Goal: Task Accomplishment & Management: Complete application form

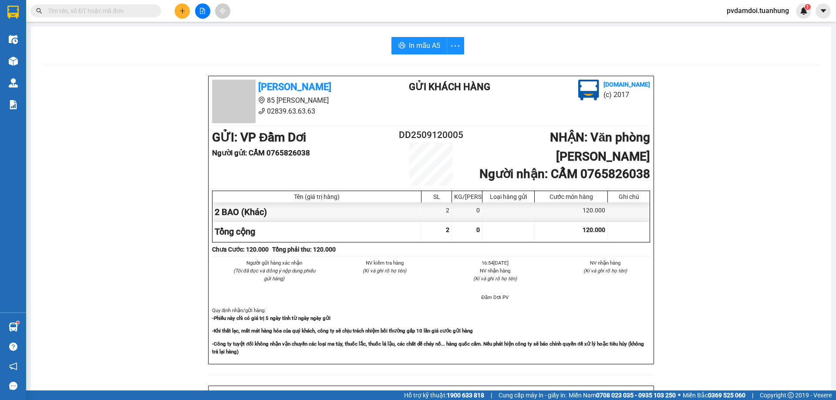
drag, startPoint x: 173, startPoint y: 7, endPoint x: 178, endPoint y: 7, distance: 4.9
click at [174, 7] on div at bounding box center [202, 10] width 65 height 15
click at [178, 7] on button at bounding box center [182, 10] width 15 height 15
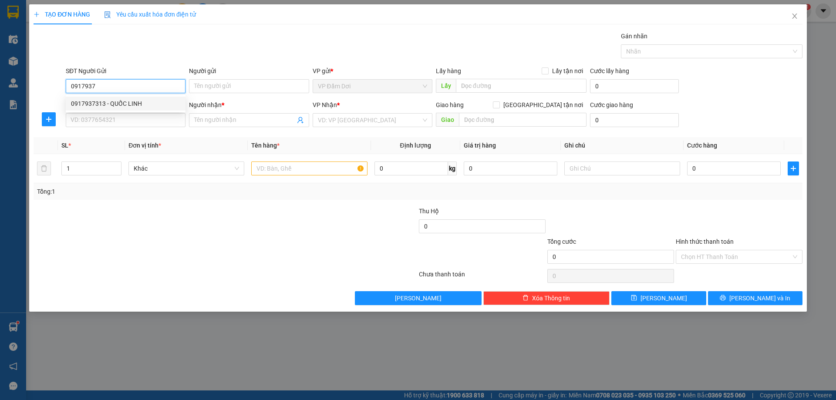
click at [88, 101] on div "0917937313 - QUỐC LINH" at bounding box center [125, 104] width 109 height 10
type input "0917937313"
type input "QUỐC LINH"
type input "0917937313"
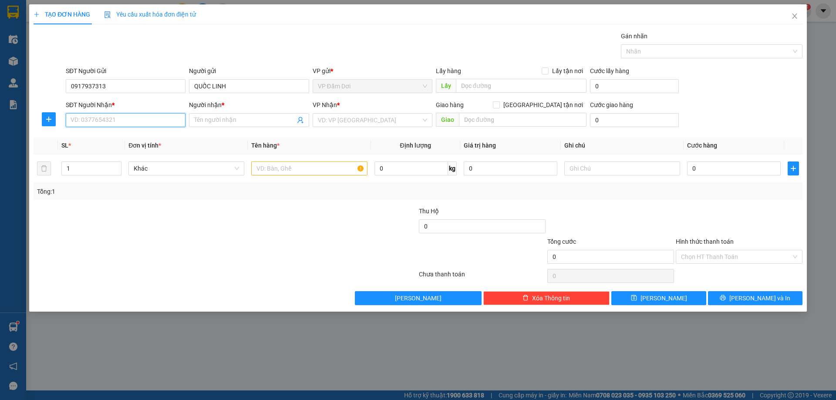
click at [95, 117] on input "SĐT Người Nhận *" at bounding box center [126, 120] width 120 height 14
click at [138, 132] on div "0976322212 - LABO TÂM BÌNH" at bounding box center [126, 138] width 120 height 14
type input "0976322212"
type input "LABO TÂM BÌNH"
click at [273, 167] on input "text" at bounding box center [309, 169] width 116 height 14
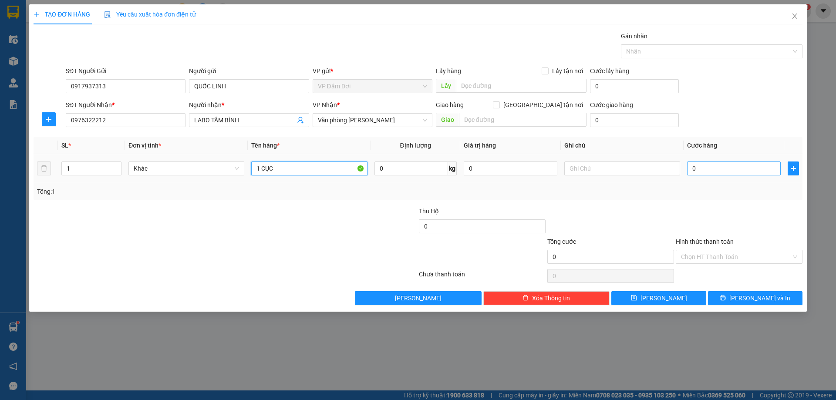
type input "1 CỤC"
click at [700, 172] on input "0" at bounding box center [734, 169] width 94 height 14
type input "003"
type input "3"
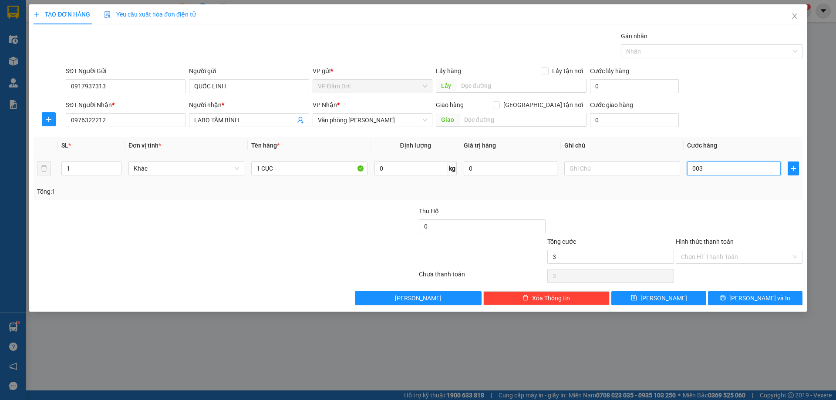
type input "0.030"
type input "30"
click at [669, 206] on div "Transit Pickup Surcharge Ids Transit Deliver Surcharge Ids Transit Deliver Surc…" at bounding box center [418, 168] width 769 height 274
type input "30.000"
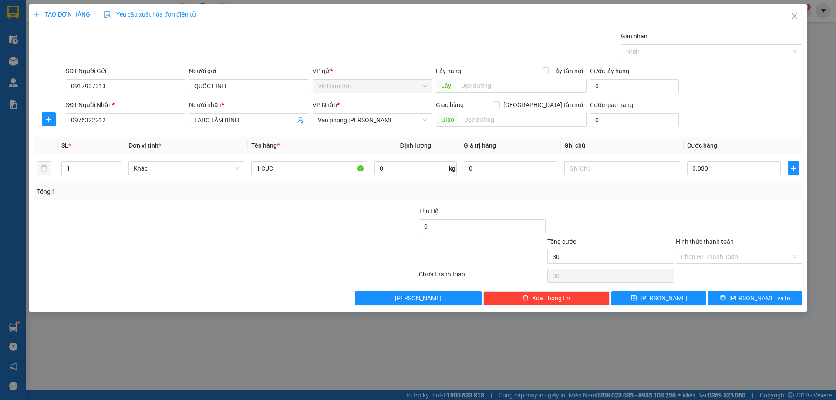
type input "30.000"
click at [714, 255] on input "Hình thức thanh toán" at bounding box center [736, 256] width 110 height 13
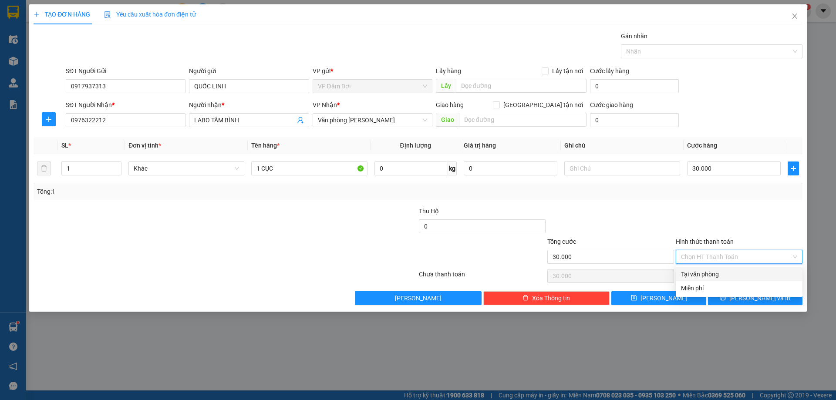
drag, startPoint x: 713, startPoint y: 272, endPoint x: 724, endPoint y: 267, distance: 12.1
click at [717, 272] on div "Tại văn phòng" at bounding box center [739, 275] width 116 height 10
type input "0"
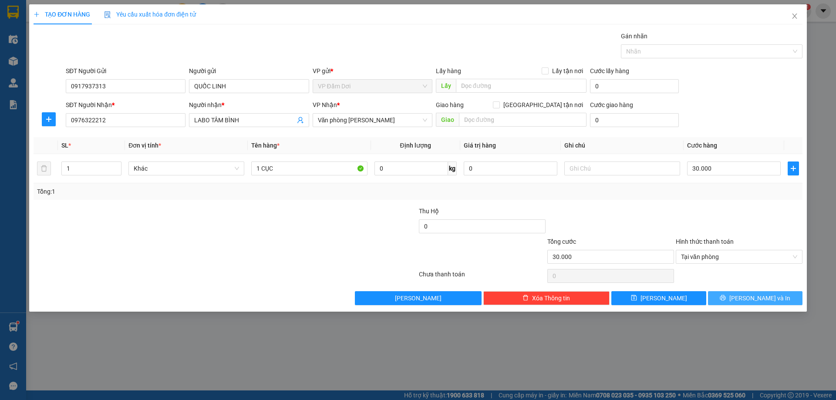
click at [732, 299] on button "[PERSON_NAME] và In" at bounding box center [755, 298] width 94 height 14
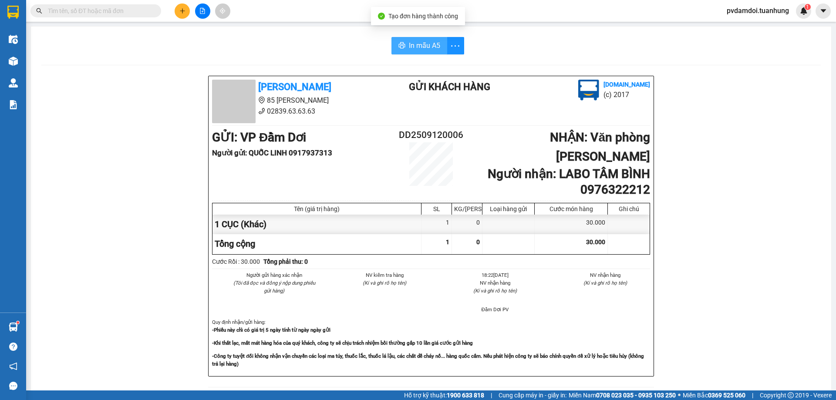
click at [416, 43] on span "In mẫu A5" at bounding box center [424, 45] width 31 height 11
click at [184, 13] on icon "plus" at bounding box center [182, 11] width 6 height 6
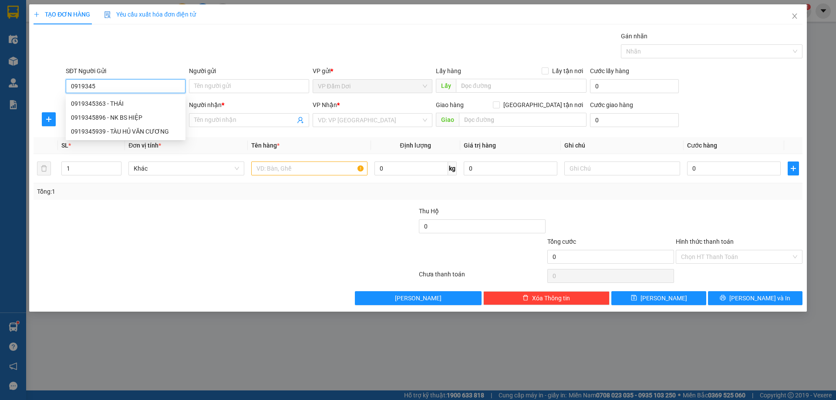
click at [134, 118] on div "0919345896 - NK BS HIỆP" at bounding box center [125, 118] width 109 height 10
type input "0919345896"
type input "NK BS HIỆP"
type input "0919345896"
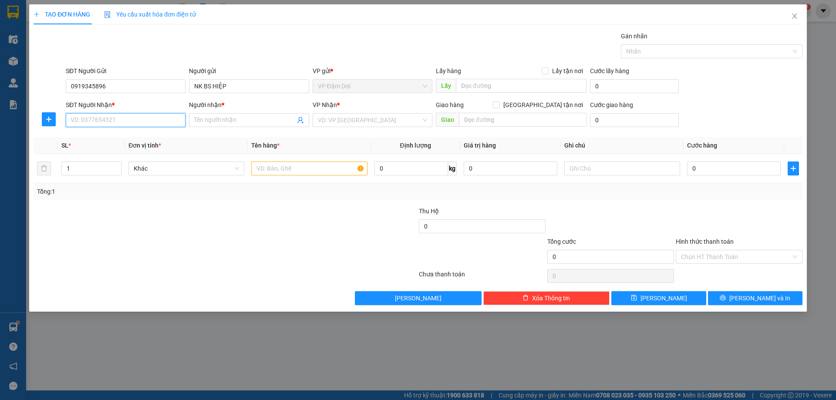
click at [119, 126] on input "SĐT Người Nhận *" at bounding box center [126, 120] width 120 height 14
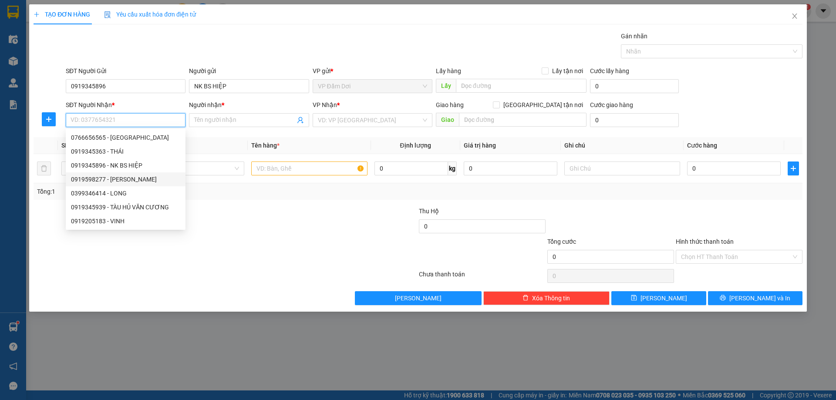
click at [128, 180] on div "0919598277 - [PERSON_NAME]" at bounding box center [125, 180] width 109 height 10
type input "0919598277"
type input "[PERSON_NAME]"
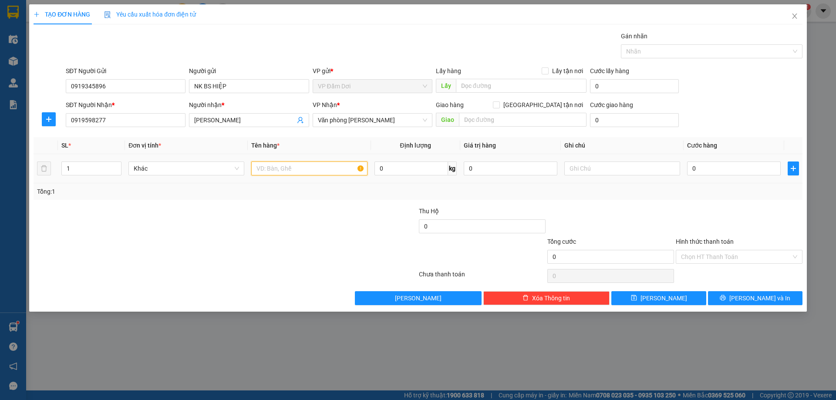
click at [303, 163] on input "text" at bounding box center [309, 169] width 116 height 14
type input "1 CỤC"
click at [696, 176] on div "0" at bounding box center [734, 168] width 94 height 17
drag, startPoint x: 709, startPoint y: 171, endPoint x: 721, endPoint y: 172, distance: 12.3
click at [710, 171] on input "0" at bounding box center [734, 169] width 94 height 14
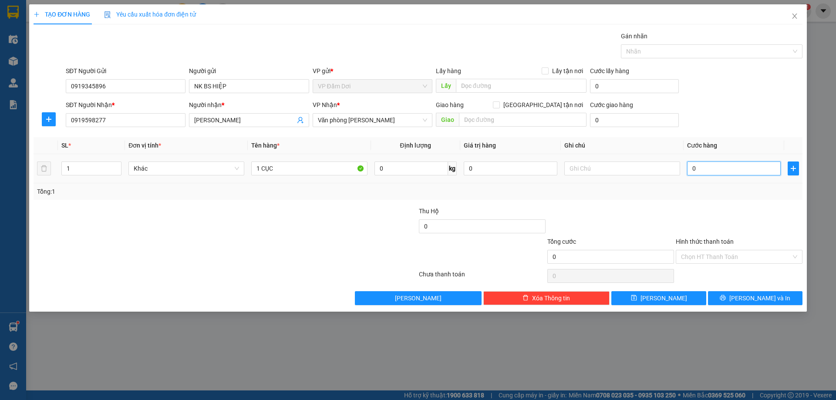
type input "003"
type input "3"
type input "0.030"
type input "30"
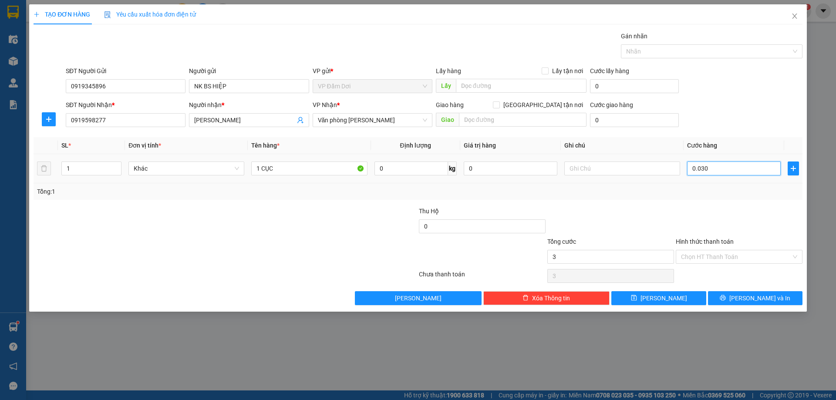
type input "30"
click at [685, 212] on div at bounding box center [739, 221] width 128 height 30
type input "30.000"
click at [703, 252] on input "Hình thức thanh toán" at bounding box center [736, 256] width 110 height 13
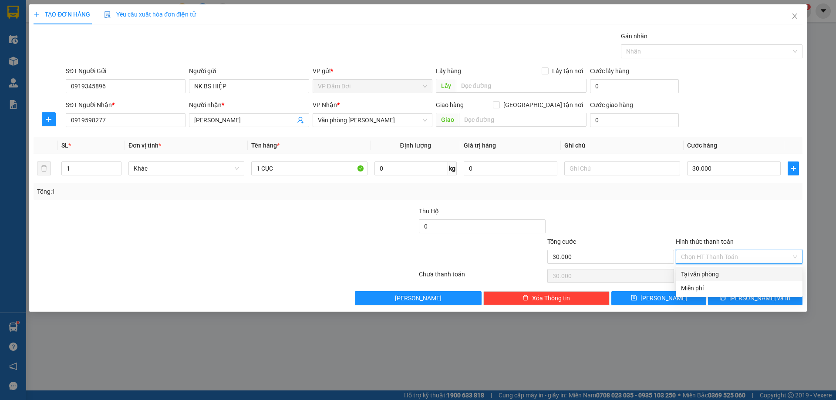
click at [713, 272] on div "Tại văn phòng" at bounding box center [739, 275] width 116 height 10
type input "0"
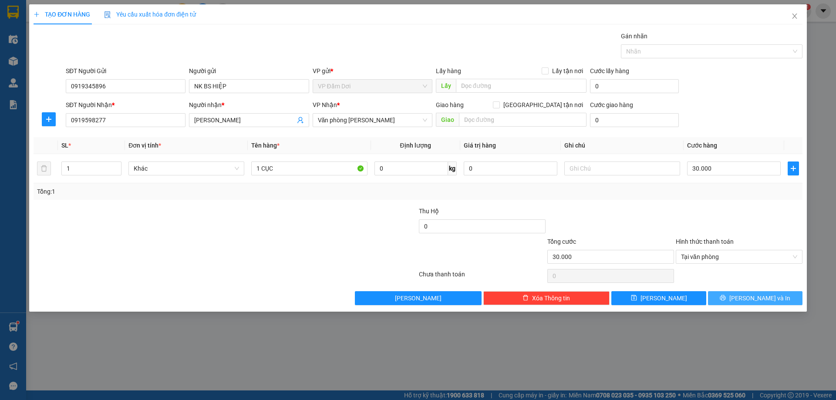
click at [727, 296] on button "[PERSON_NAME] và In" at bounding box center [755, 298] width 94 height 14
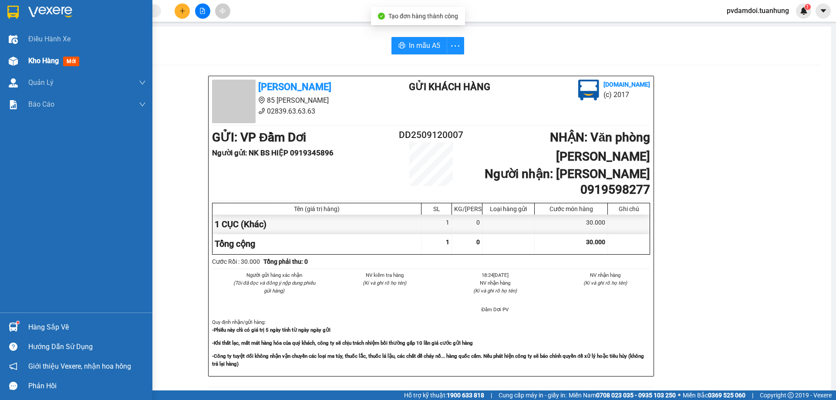
click at [33, 59] on span "Kho hàng" at bounding box center [43, 61] width 30 height 8
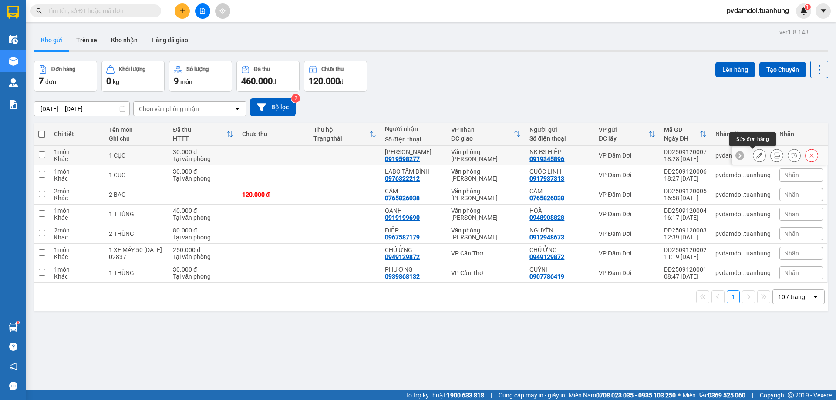
click at [757, 156] on button at bounding box center [759, 155] width 12 height 15
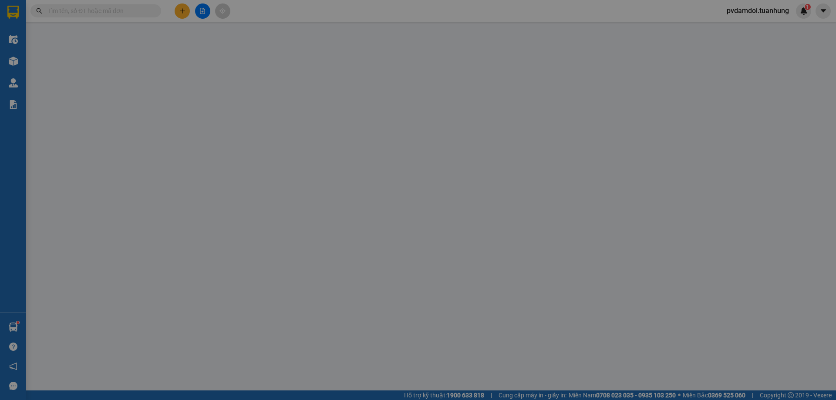
type input "0919345896"
type input "0919598277"
type input "30.000"
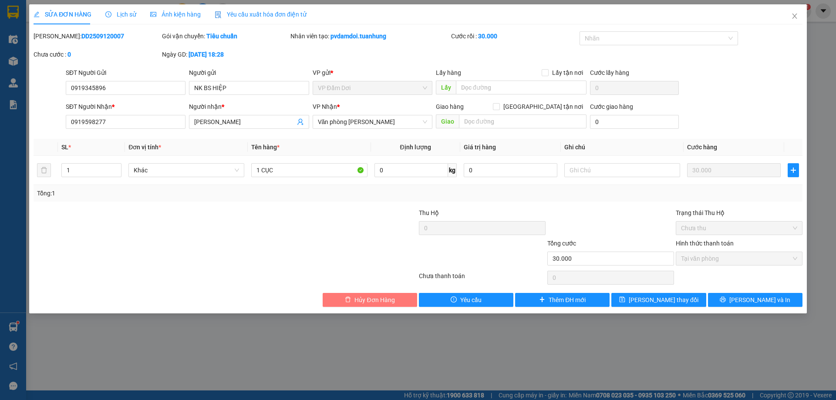
click at [381, 297] on span "Hủy Đơn Hàng" at bounding box center [374, 300] width 40 height 10
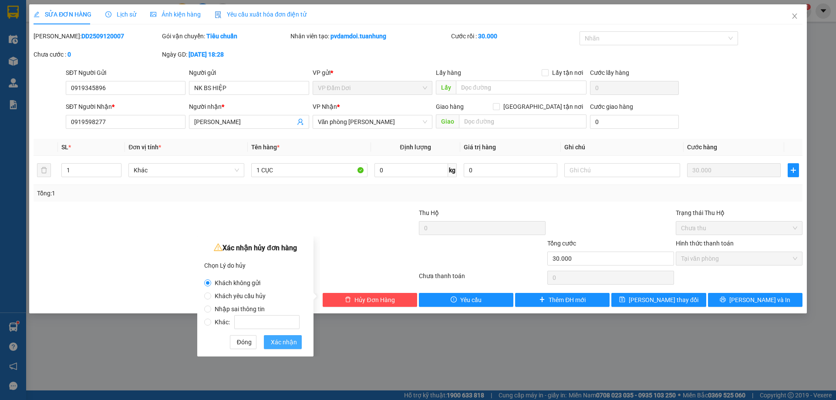
click at [283, 339] on span "Xác nhận" at bounding box center [284, 342] width 26 height 10
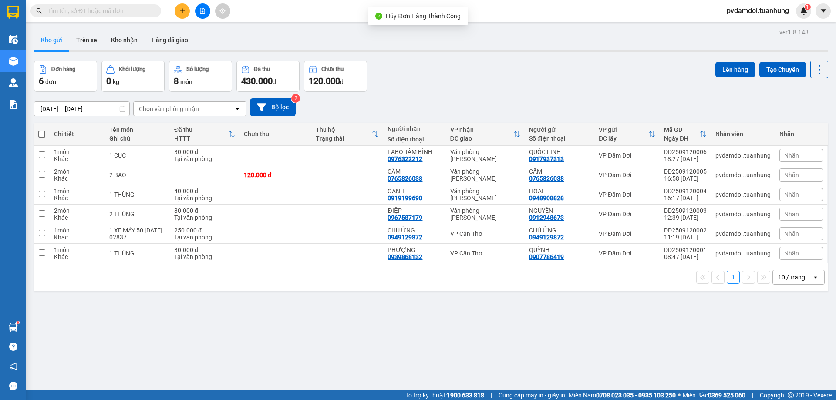
click at [182, 10] on icon "plus" at bounding box center [182, 10] width 0 height 5
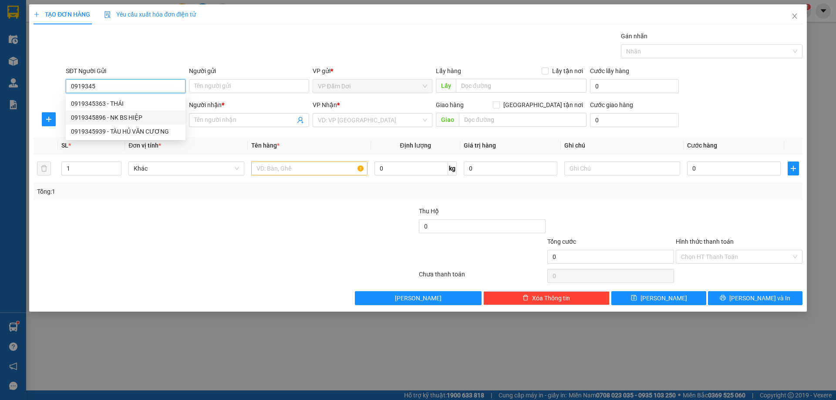
click at [110, 113] on div "0919345896 - NK BS HIỆP" at bounding box center [125, 118] width 109 height 10
type input "0919345896"
type input "NK BS HIỆP"
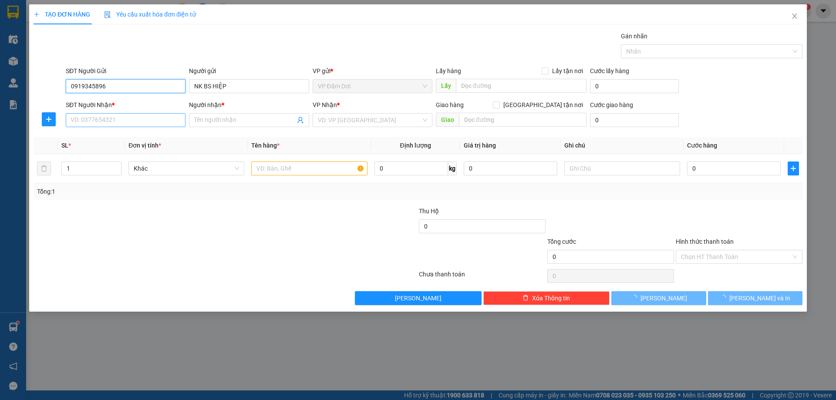
type input "0919345896"
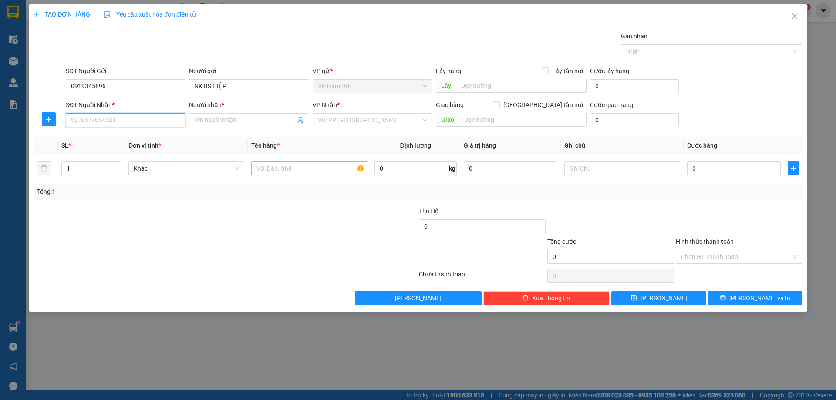
click at [104, 121] on input "SĐT Người Nhận *" at bounding box center [126, 120] width 120 height 14
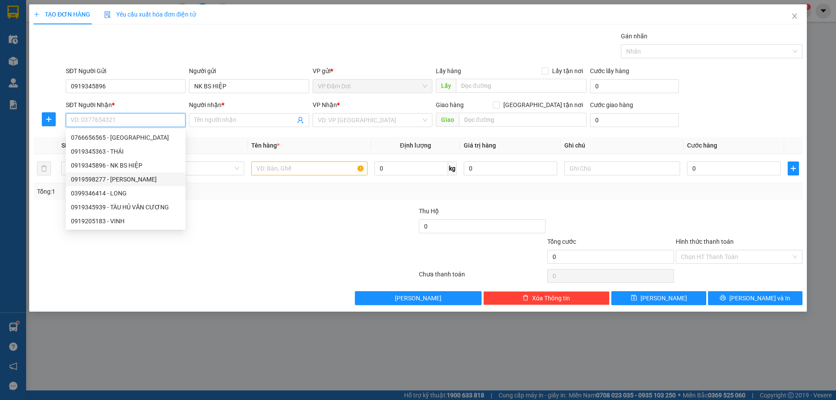
click at [131, 178] on div "0919598277 - [PERSON_NAME]" at bounding box center [125, 180] width 109 height 10
type input "0919598277"
type input "[PERSON_NAME]"
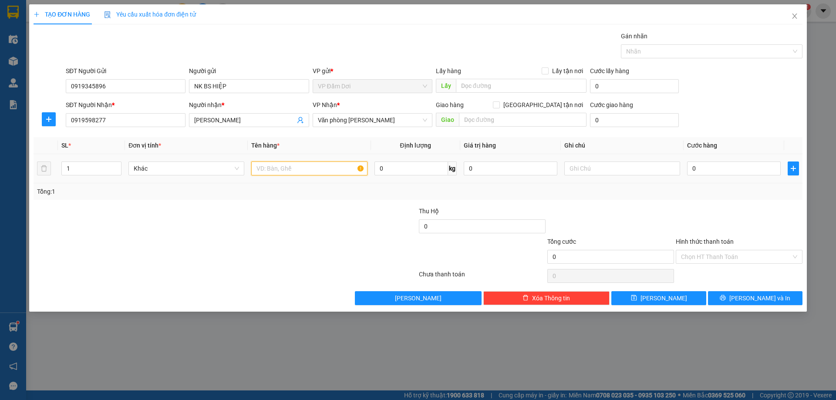
click at [299, 174] on input "text" at bounding box center [309, 169] width 116 height 14
type input "1 CỤC"
click at [700, 168] on input "0" at bounding box center [734, 169] width 94 height 14
type input "003"
type input "3"
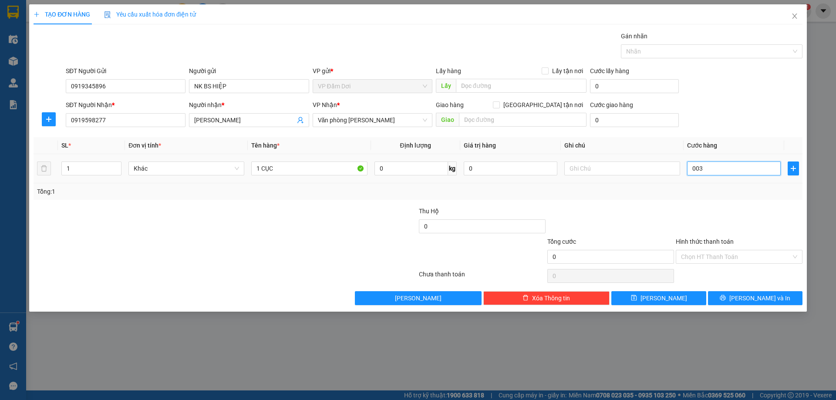
type input "3"
type input "0.030"
type input "30"
click at [688, 195] on div "Tổng: 1" at bounding box center [418, 192] width 762 height 10
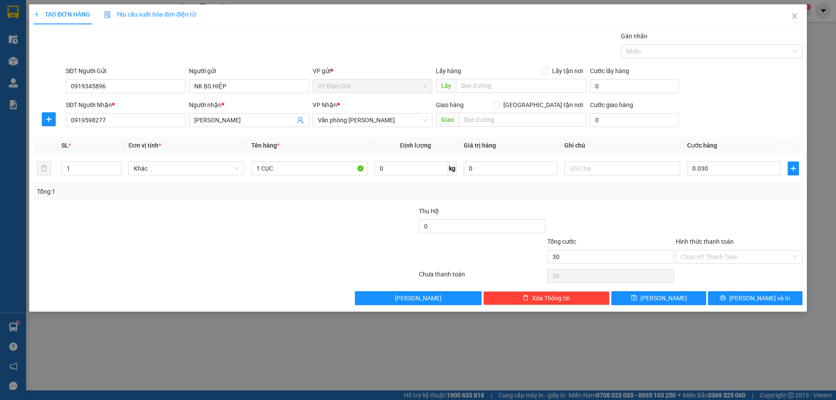
type input "30.000"
click at [725, 301] on button "[PERSON_NAME] và In" at bounding box center [755, 298] width 94 height 14
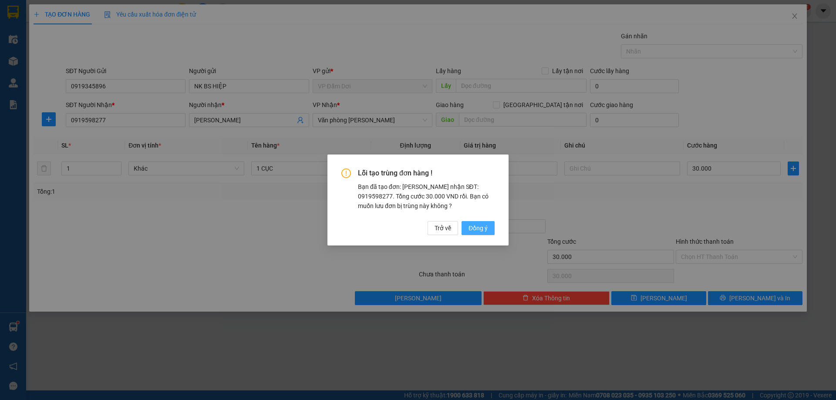
click at [476, 229] on span "Đồng ý" at bounding box center [478, 228] width 19 height 10
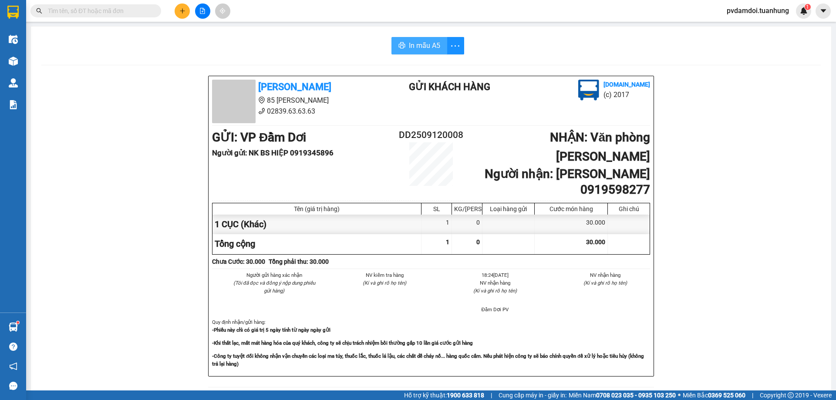
click at [402, 44] on button "In mẫu A5" at bounding box center [419, 45] width 56 height 17
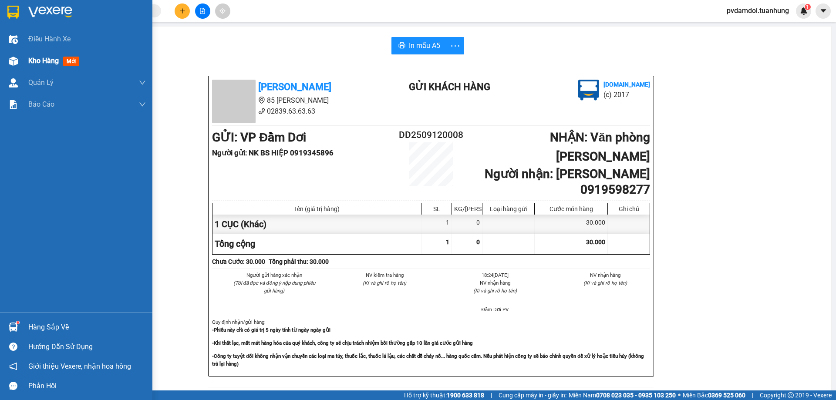
click at [30, 61] on span "Kho hàng" at bounding box center [43, 61] width 30 height 8
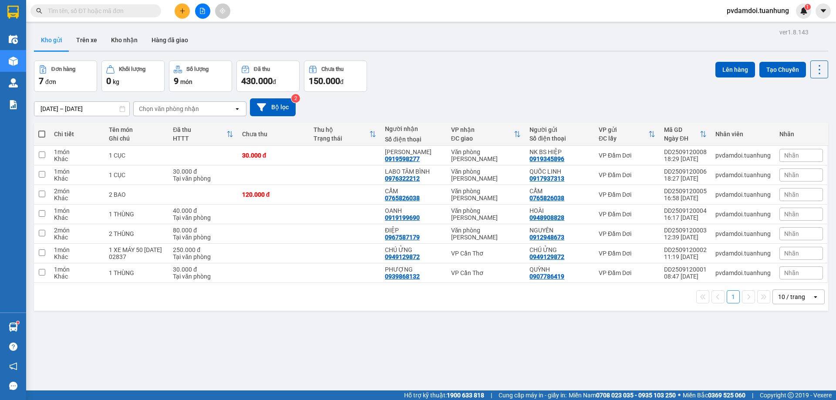
click at [44, 132] on span at bounding box center [41, 134] width 7 height 7
click at [42, 130] on input "checkbox" at bounding box center [42, 130] width 0 height 0
checkbox input "true"
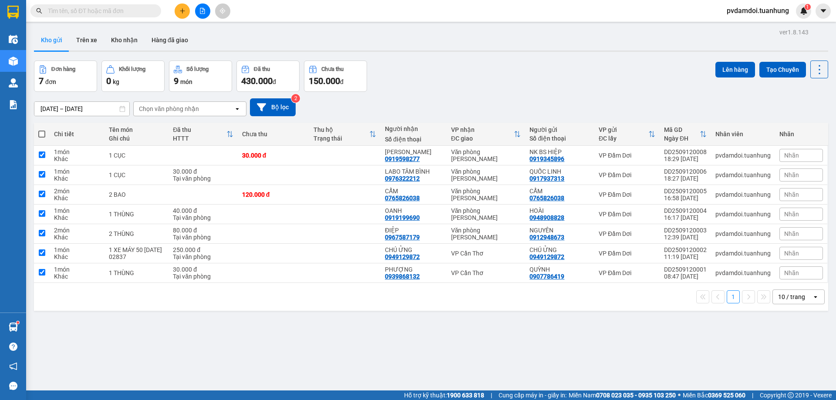
checkbox input "true"
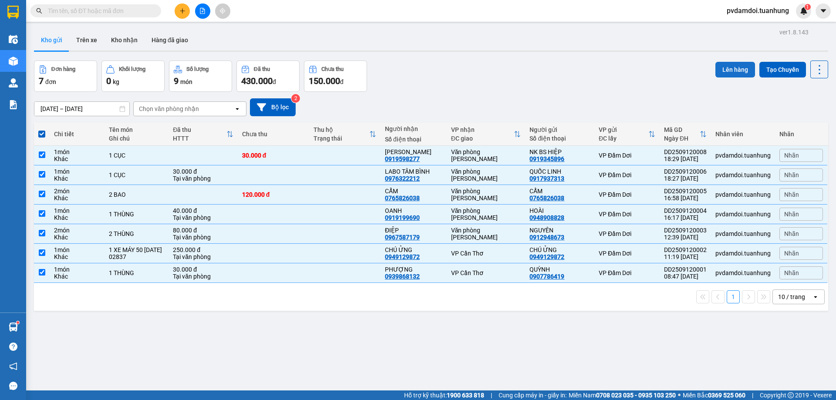
click at [730, 71] on button "Lên hàng" at bounding box center [735, 70] width 40 height 16
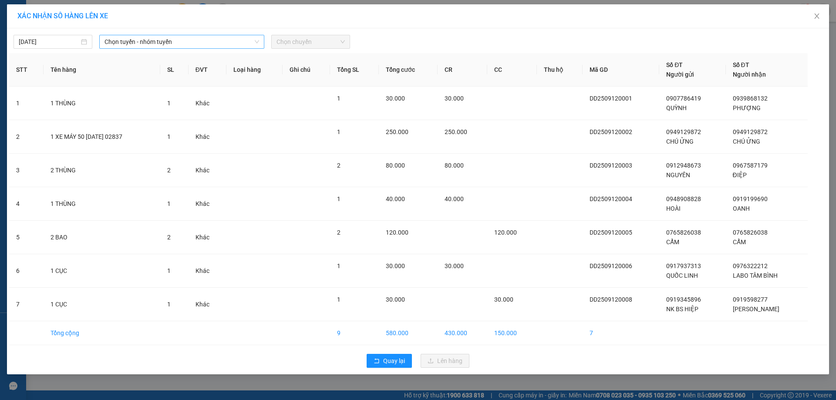
click at [184, 42] on span "Chọn tuyến - nhóm tuyến" at bounding box center [182, 41] width 155 height 13
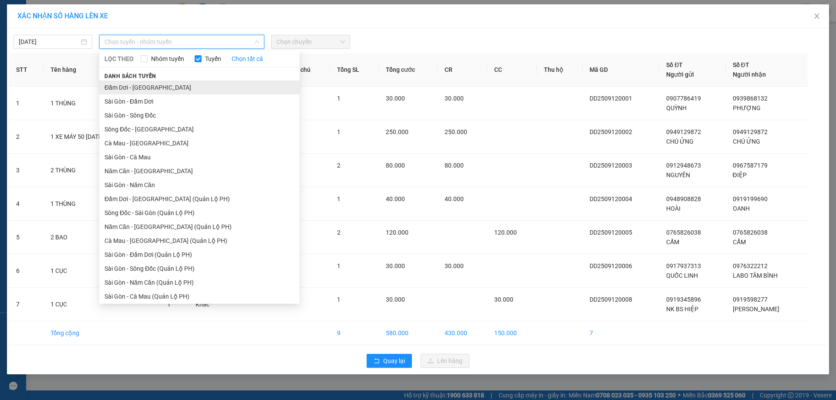
click at [159, 87] on li "Đầm Dơi - [GEOGRAPHIC_DATA]" at bounding box center [199, 88] width 200 height 14
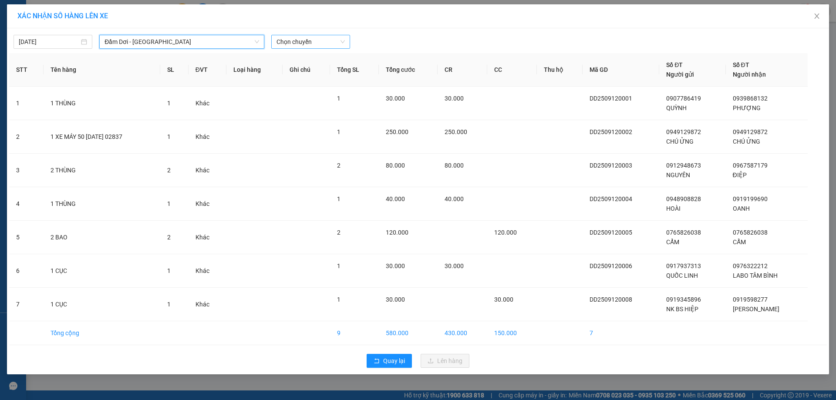
click at [316, 44] on span "Chọn chuyến" at bounding box center [311, 41] width 68 height 13
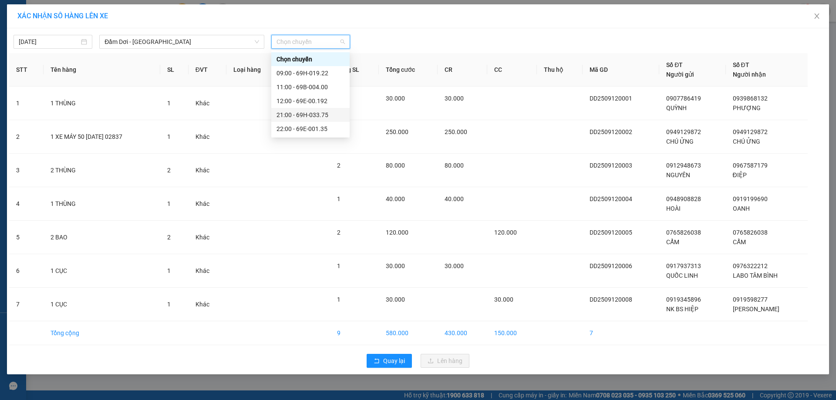
click at [304, 115] on div "21:00 - 69H-033.75" at bounding box center [311, 115] width 68 height 10
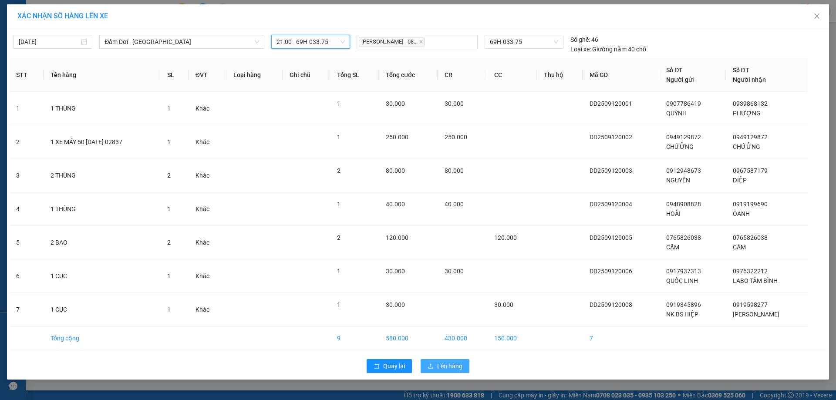
click at [435, 360] on button "Lên hàng" at bounding box center [445, 366] width 49 height 14
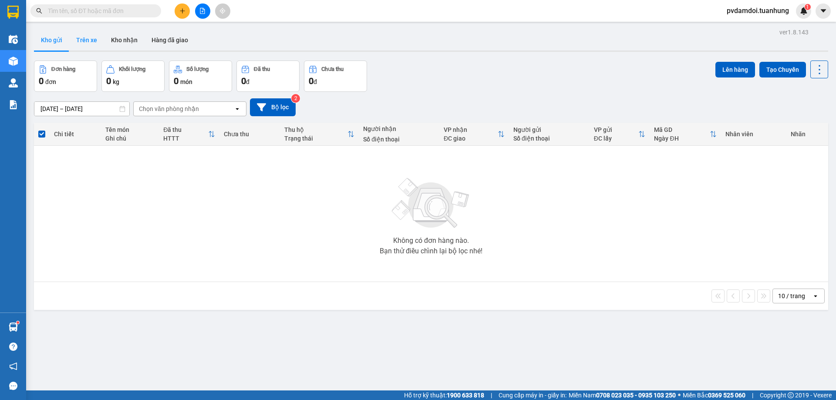
click at [86, 43] on button "Trên xe" at bounding box center [86, 40] width 35 height 21
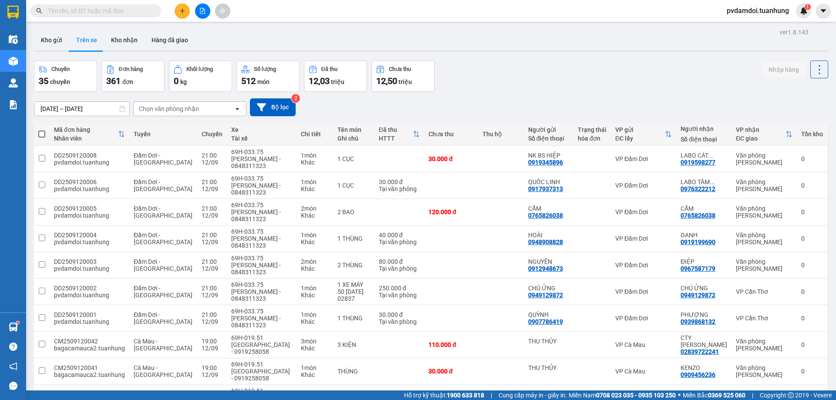
click at [236, 32] on div "Kho gửi Trên xe Kho nhận Hàng đã giao" at bounding box center [431, 41] width 794 height 23
click at [121, 41] on button "Kho nhận" at bounding box center [124, 40] width 40 height 21
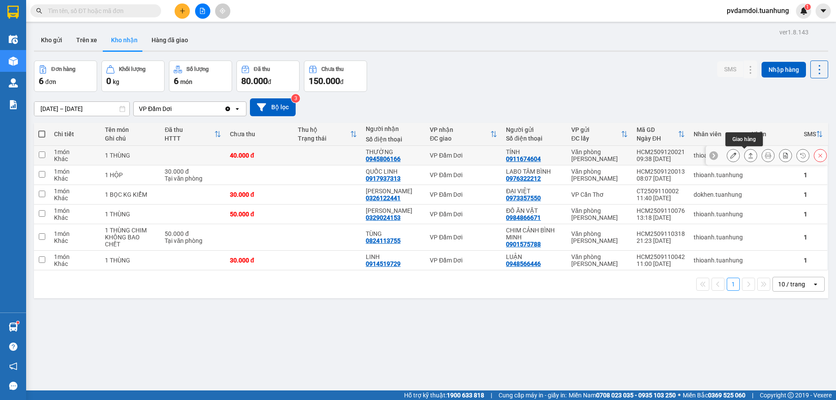
click at [748, 157] on button at bounding box center [751, 155] width 12 height 15
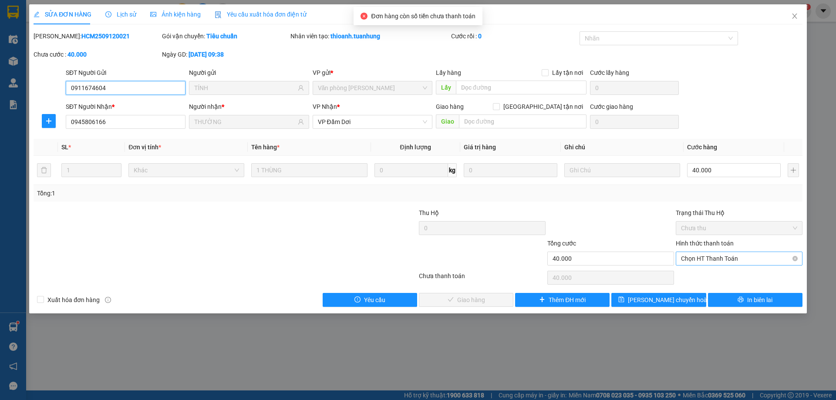
click at [733, 256] on span "Chọn HT Thanh Toán" at bounding box center [739, 258] width 116 height 13
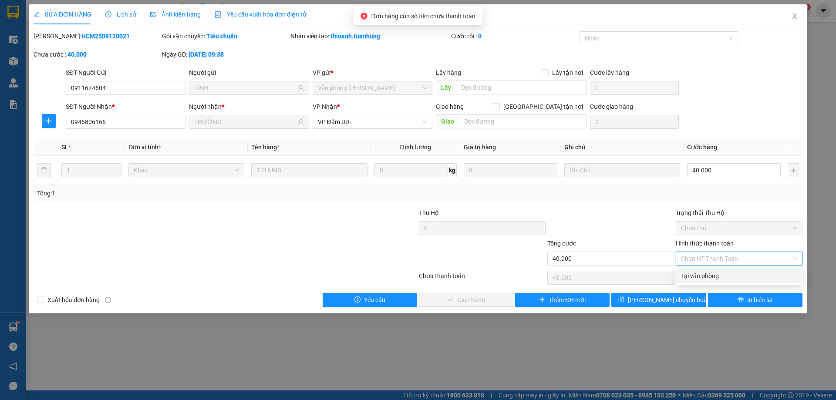
click at [733, 282] on div "Tại văn phòng" at bounding box center [739, 276] width 127 height 14
type input "0"
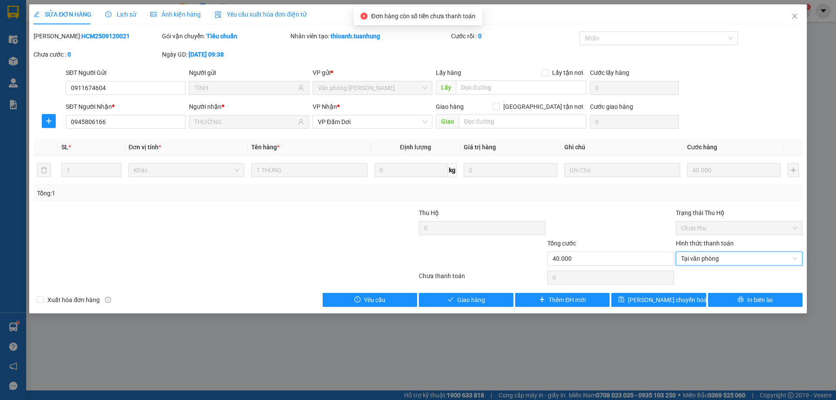
click at [483, 290] on div "Total Paid Fee 0 Total UnPaid Fee 40.000 Cash Collection Total Fee Mã ĐH: HCM25…" at bounding box center [418, 169] width 769 height 276
click at [481, 297] on span "Giao hàng" at bounding box center [471, 300] width 28 height 10
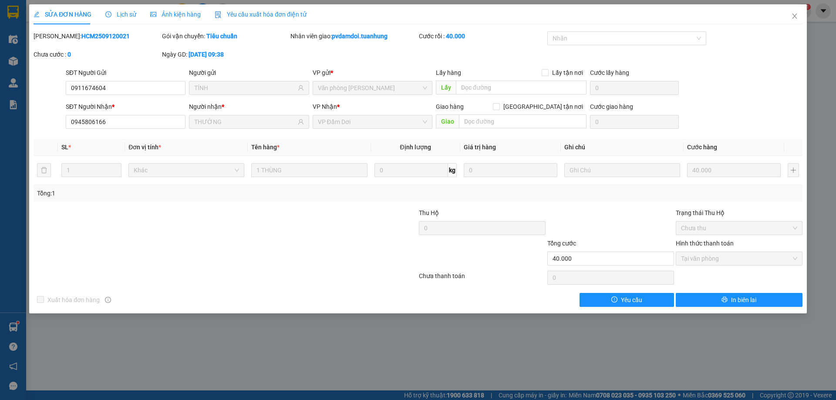
click at [698, 257] on span "Tại văn phòng" at bounding box center [739, 258] width 116 height 13
click at [789, 17] on span "Close" at bounding box center [795, 16] width 24 height 24
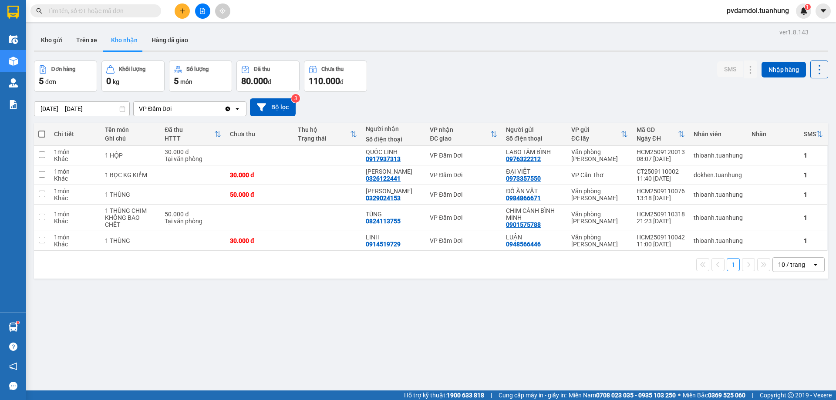
click at [124, 17] on div "Kết quả tìm kiếm ( 0 ) Bộ lọc No Data" at bounding box center [85, 10] width 170 height 15
click at [124, 12] on input "text" at bounding box center [99, 11] width 103 height 10
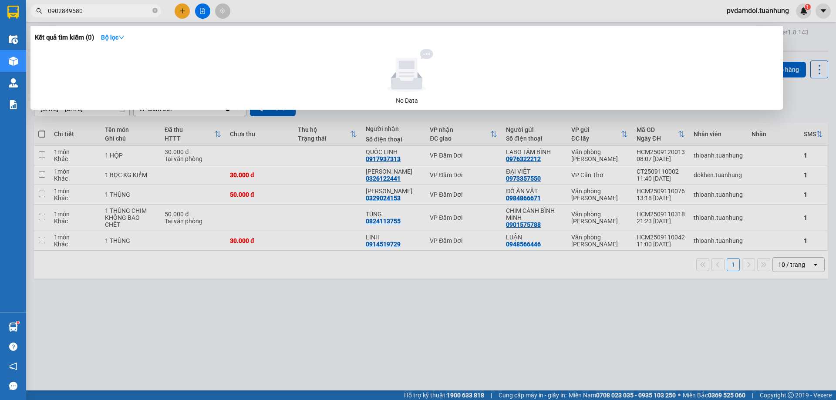
type input "0902849580"
